Goal: Check status: Check status

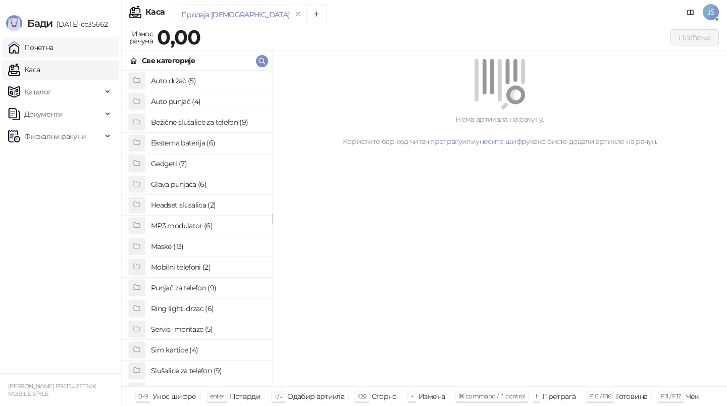
click at [39, 45] on link "Почетна" at bounding box center [30, 47] width 45 height 20
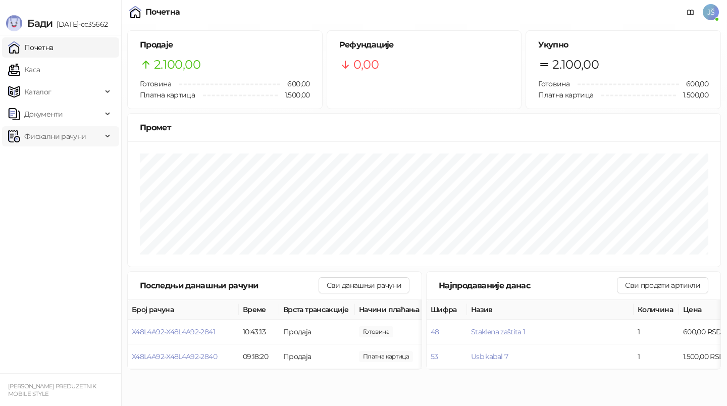
click at [78, 126] on span "Фискални рачуни" at bounding box center [55, 136] width 62 height 20
click at [77, 136] on span "Фискални рачуни" at bounding box center [55, 136] width 62 height 20
click at [62, 179] on link "По данима" at bounding box center [39, 181] width 54 height 20
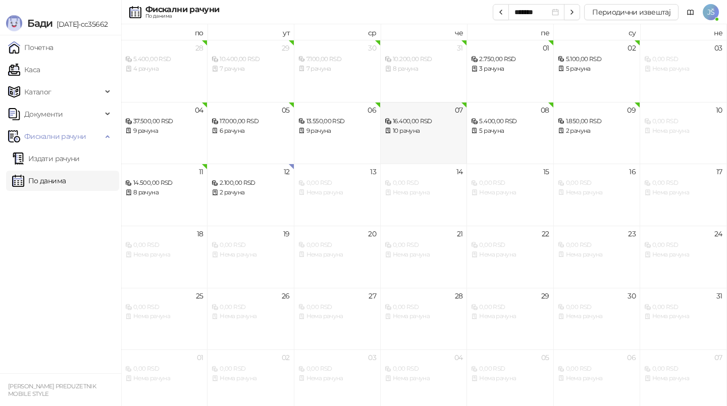
click at [431, 122] on div "16.400,00 RSD" at bounding box center [424, 122] width 78 height 10
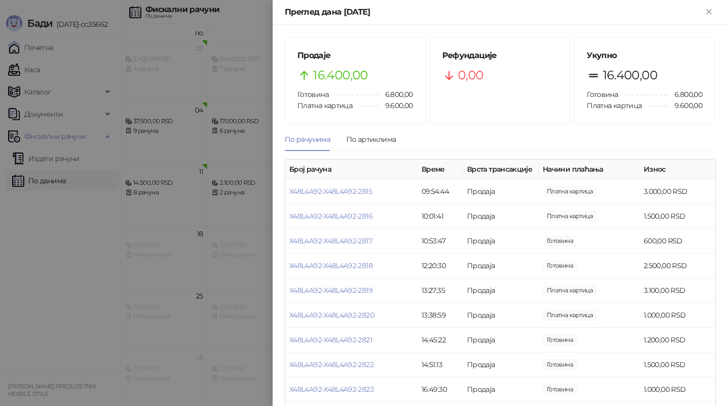
click at [250, 206] on div at bounding box center [363, 203] width 727 height 406
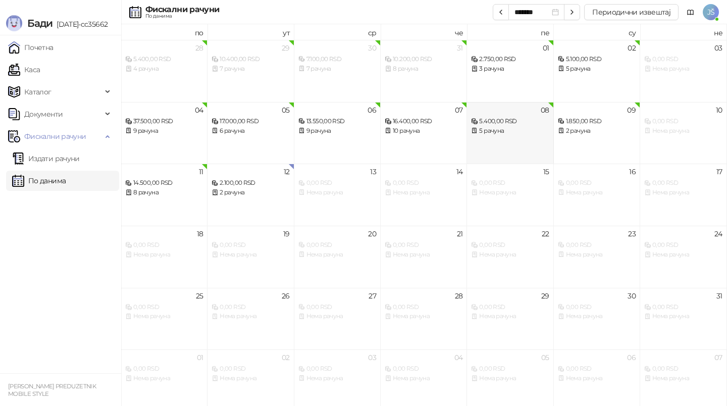
click at [523, 122] on div "5.400,00 RSD" at bounding box center [510, 122] width 78 height 10
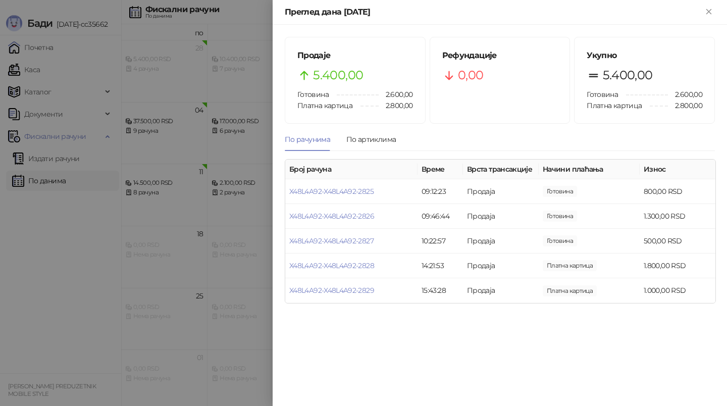
click at [265, 163] on div at bounding box center [363, 203] width 727 height 406
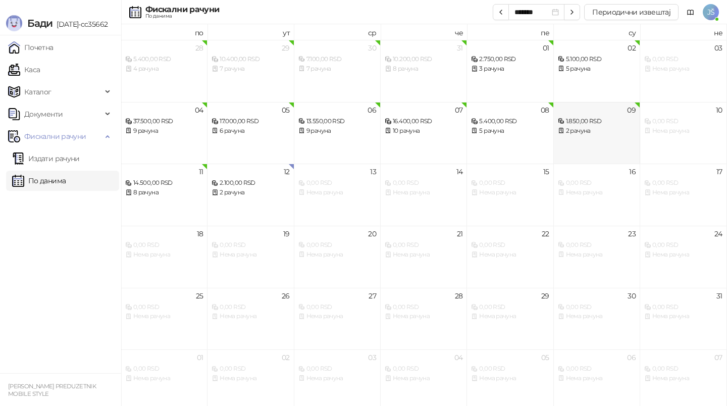
click at [610, 123] on div "1.850,00 RSD" at bounding box center [597, 122] width 78 height 10
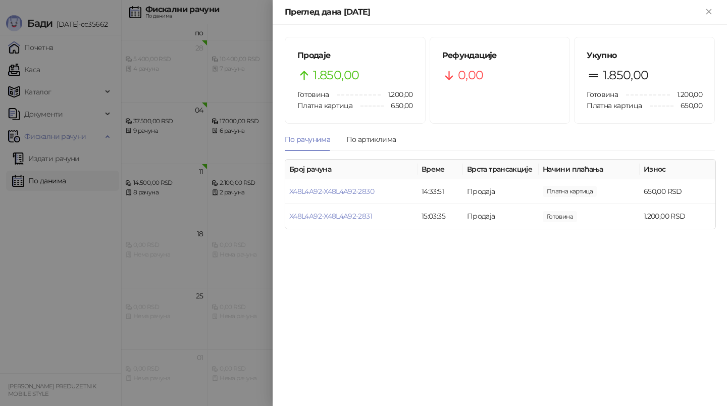
click at [216, 261] on div at bounding box center [363, 203] width 727 height 406
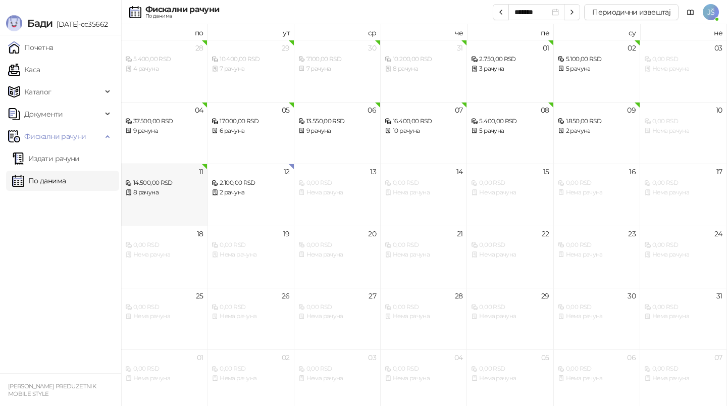
click at [136, 202] on div "11 14.500,00 RSD 8 рачуна" at bounding box center [164, 195] width 86 height 62
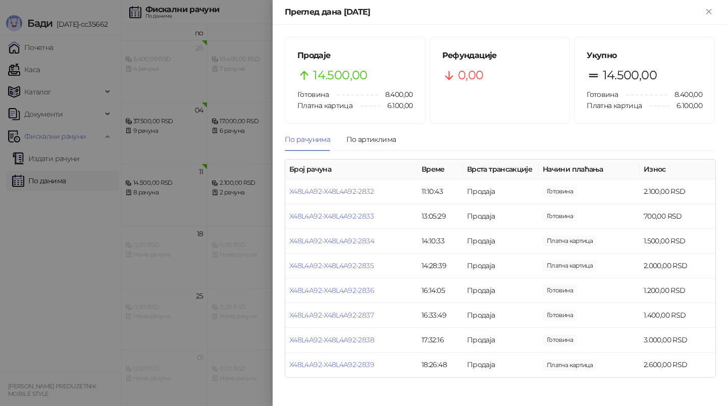
click at [256, 202] on div at bounding box center [363, 203] width 727 height 406
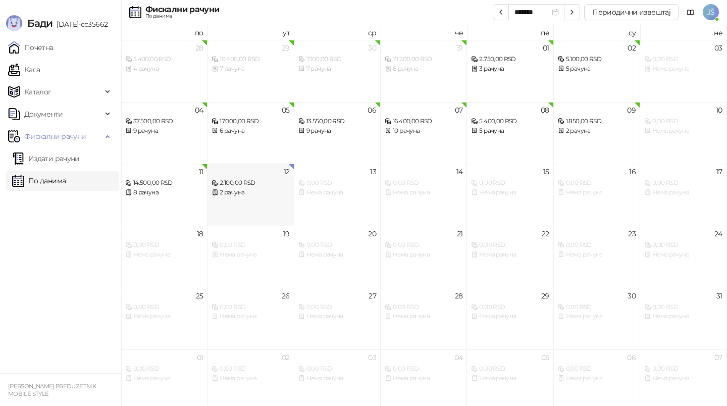
click at [259, 176] on div "2.100,00 RSD 2 рачуна" at bounding box center [251, 182] width 78 height 29
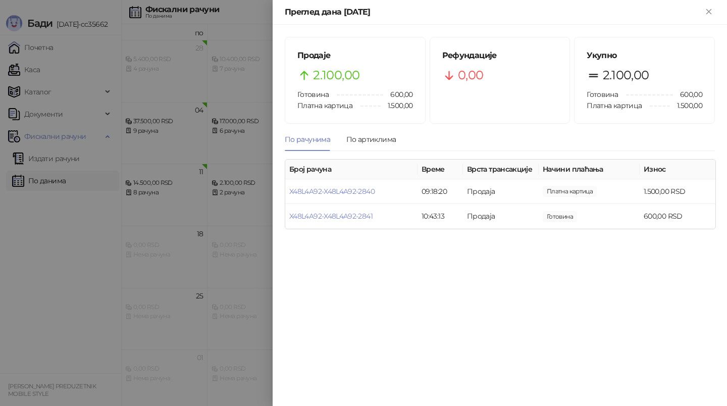
click at [165, 196] on div at bounding box center [363, 203] width 727 height 406
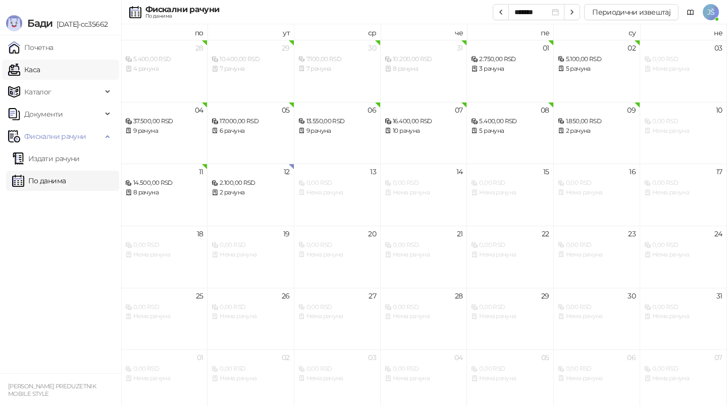
click at [30, 62] on link "Каса" at bounding box center [24, 70] width 32 height 20
